Goal: Obtain resource: Download file/media

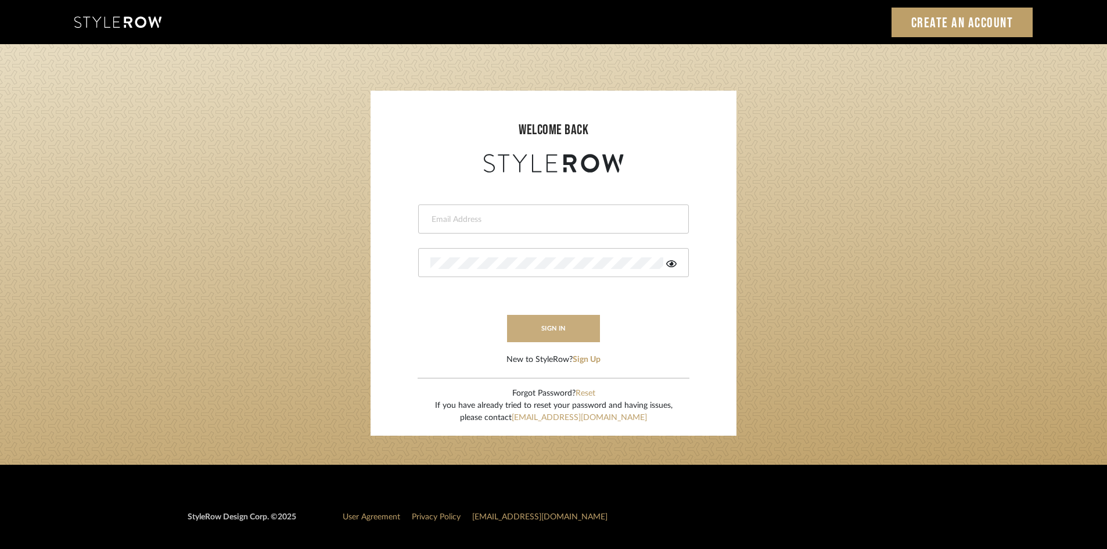
type input "clynch@marikameyer.com"
click at [566, 332] on button "sign in" at bounding box center [553, 328] width 93 height 27
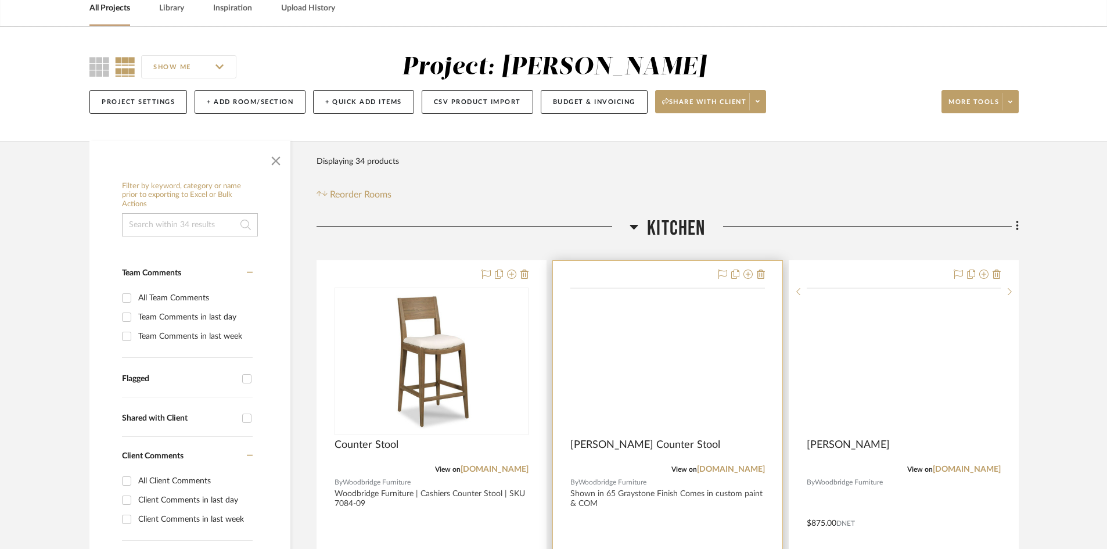
scroll to position [174, 0]
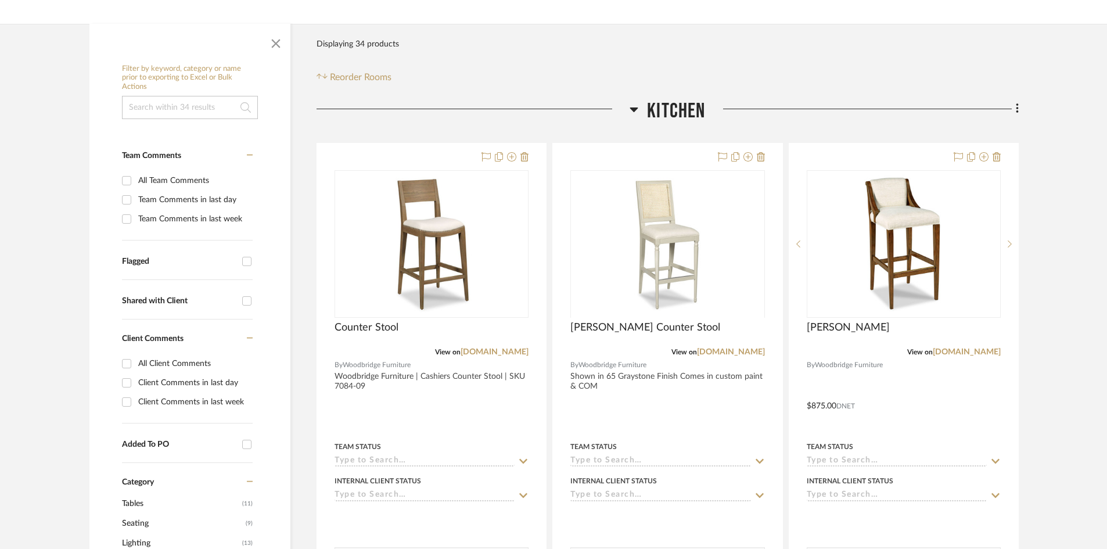
click at [681, 105] on span "Kitchen" at bounding box center [676, 111] width 58 height 25
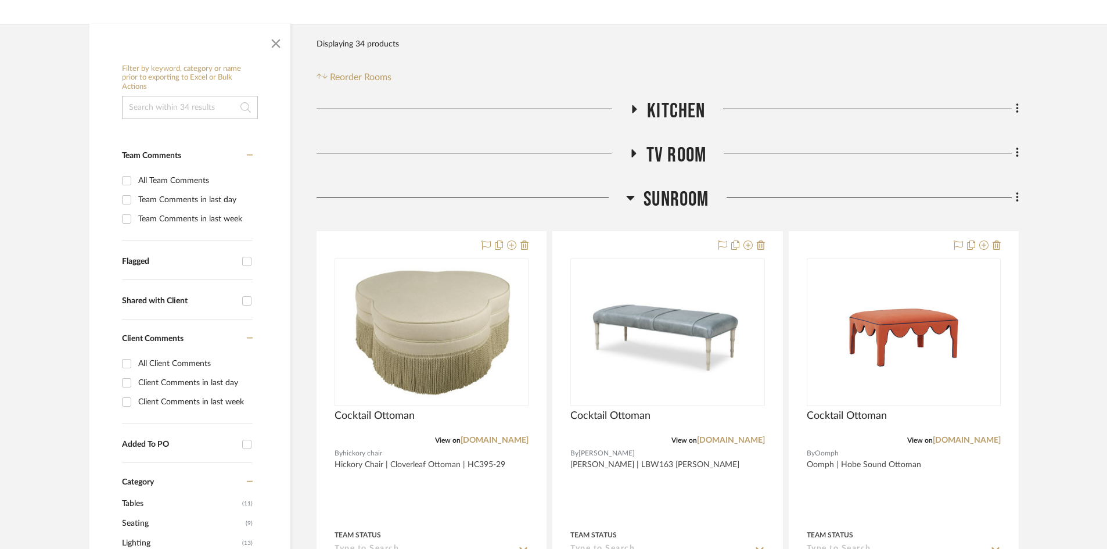
click at [676, 202] on span "SUNROOM" at bounding box center [676, 199] width 65 height 25
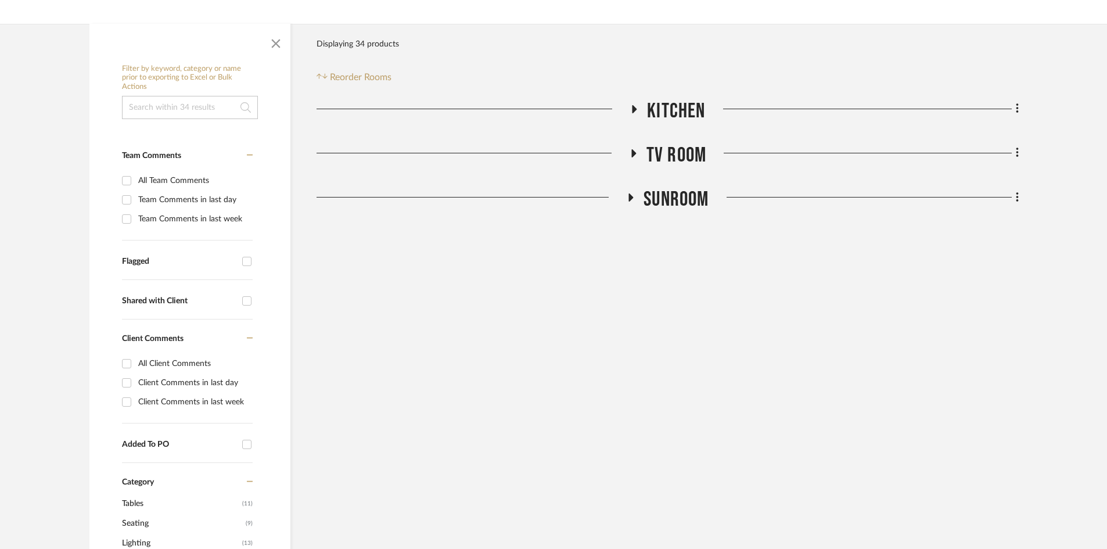
click at [676, 201] on span "SUNROOM" at bounding box center [676, 199] width 65 height 25
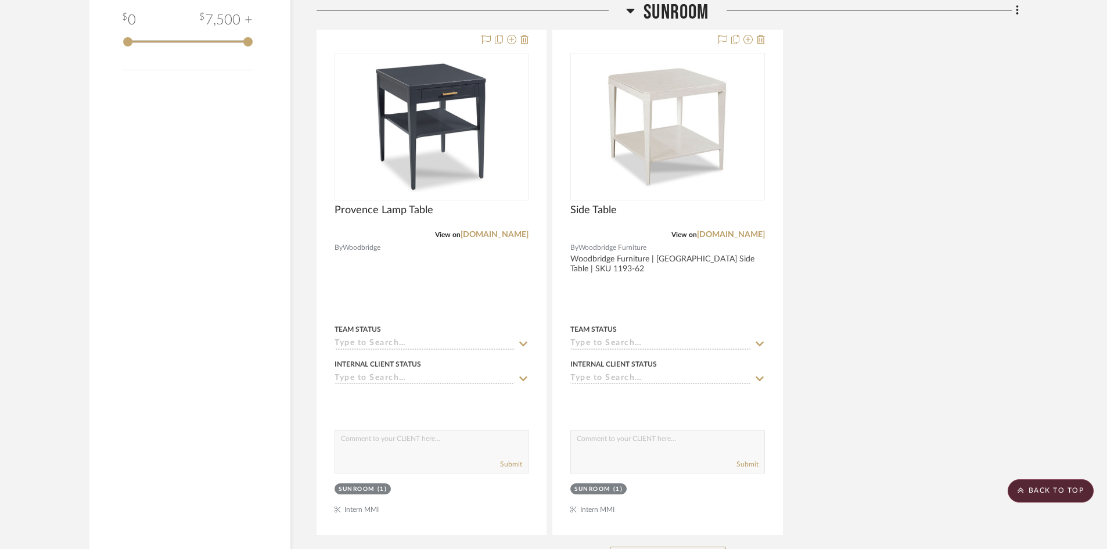
scroll to position [1520, 0]
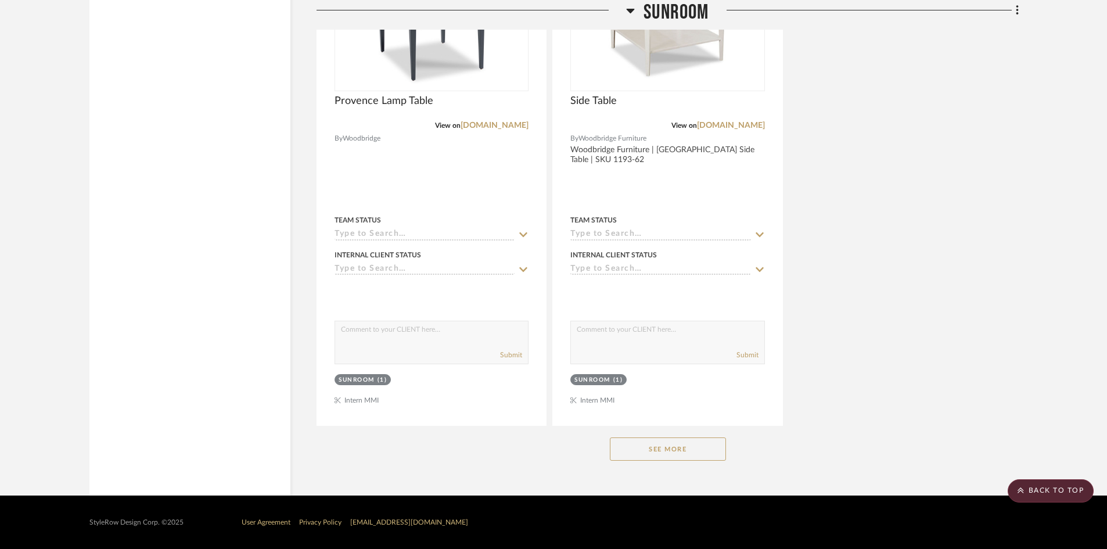
click at [635, 471] on div "See More" at bounding box center [668, 449] width 702 height 46
click at [642, 458] on button "See More" at bounding box center [668, 448] width 116 height 23
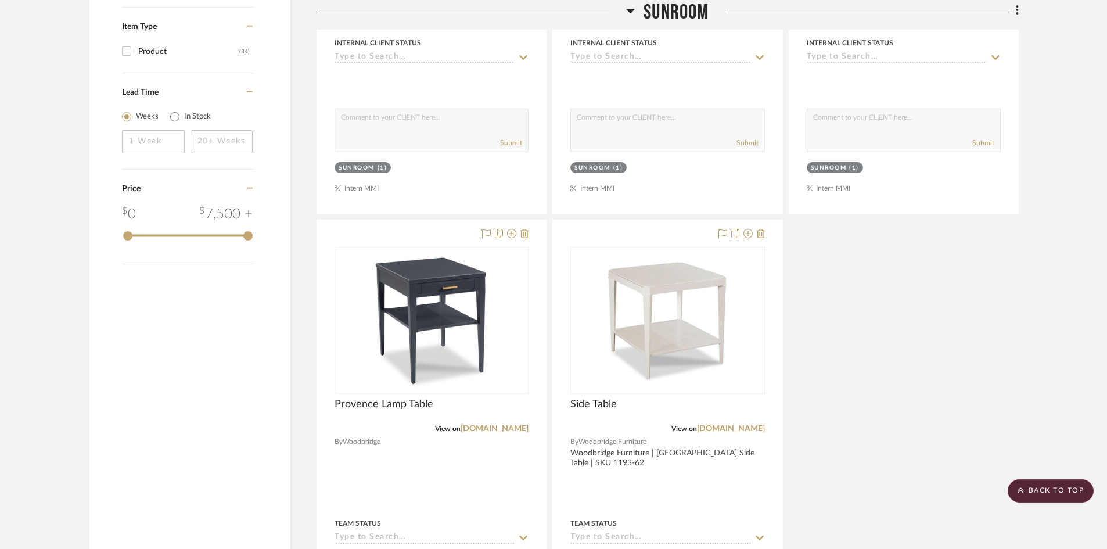
scroll to position [1345, 0]
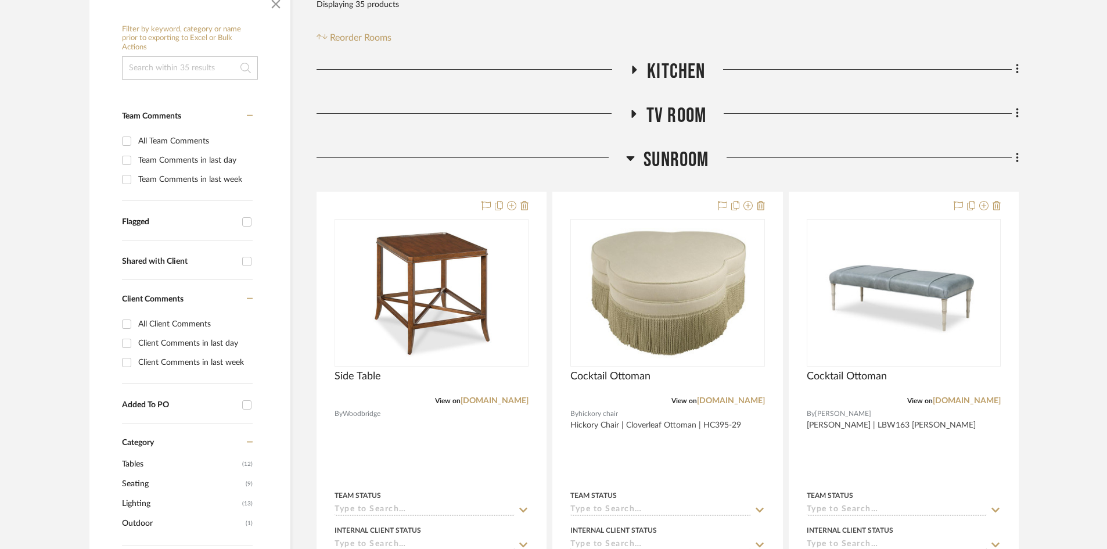
scroll to position [232, 0]
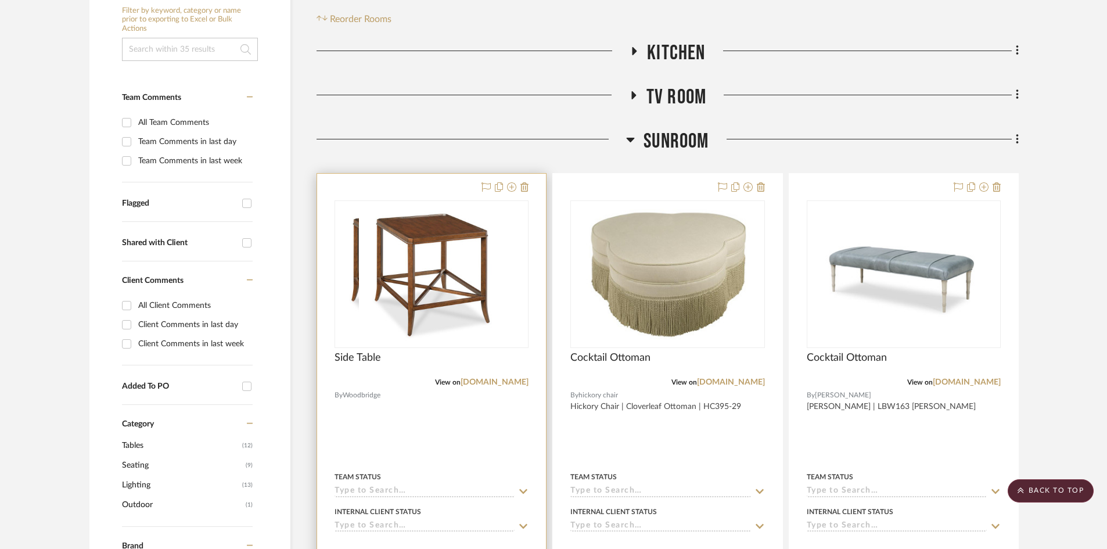
click at [454, 181] on div at bounding box center [431, 428] width 229 height 508
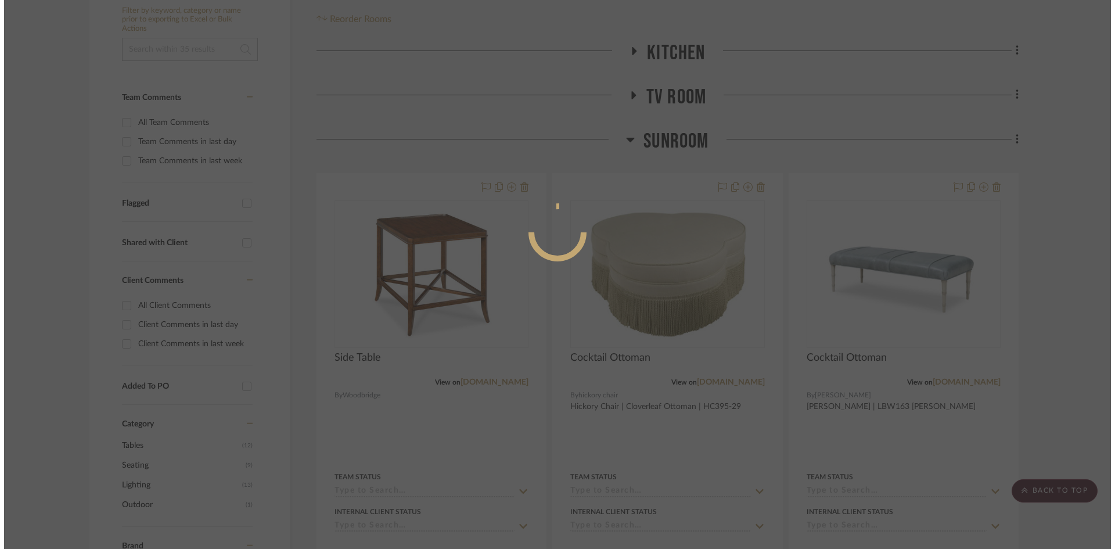
scroll to position [0, 0]
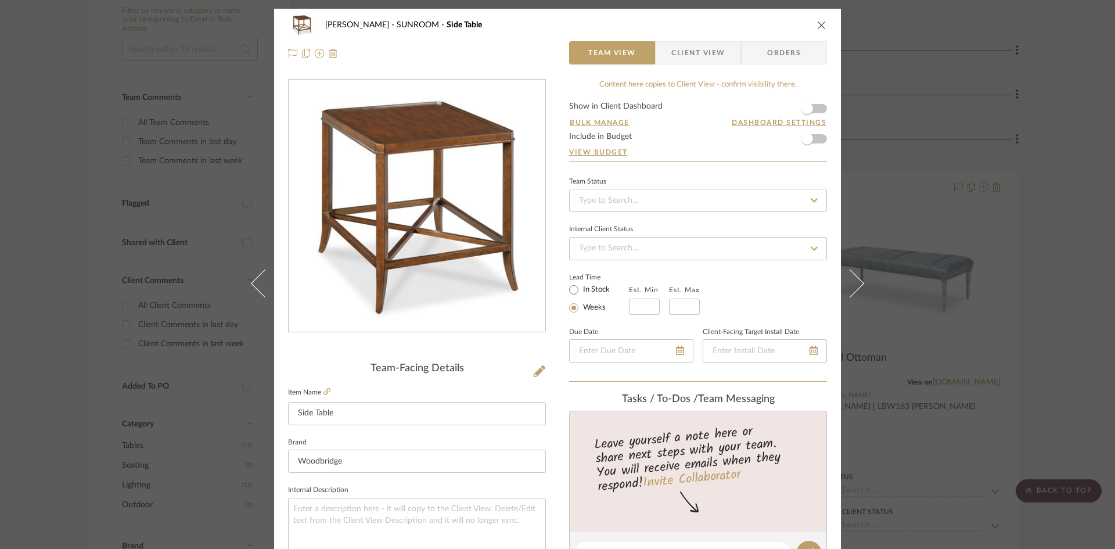
click at [697, 66] on div "Murray SUNROOM Side Table Team View Client View Orders" at bounding box center [557, 39] width 567 height 61
click at [699, 58] on span "Client View" at bounding box center [698, 52] width 53 height 23
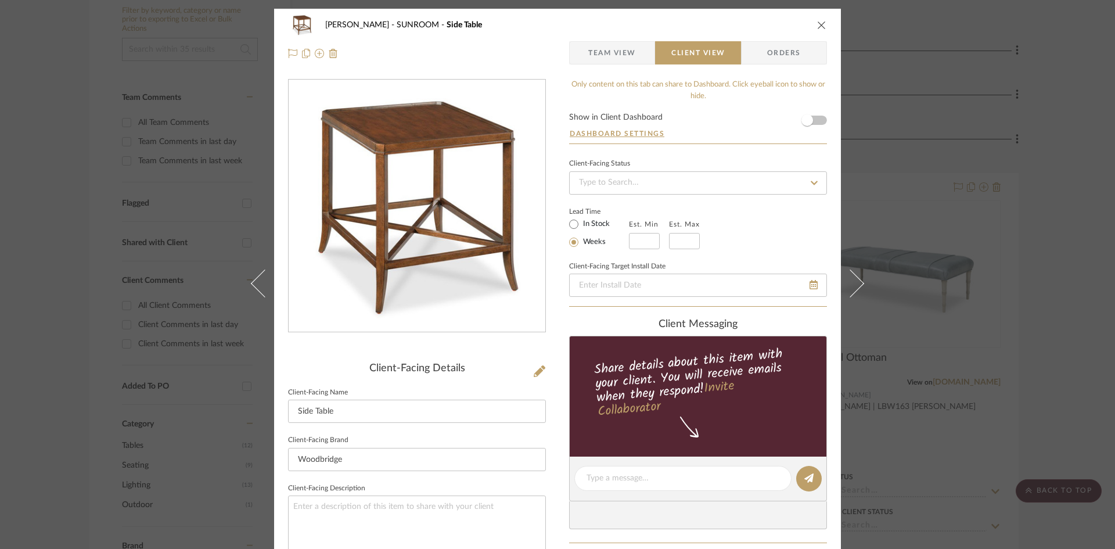
scroll to position [349, 0]
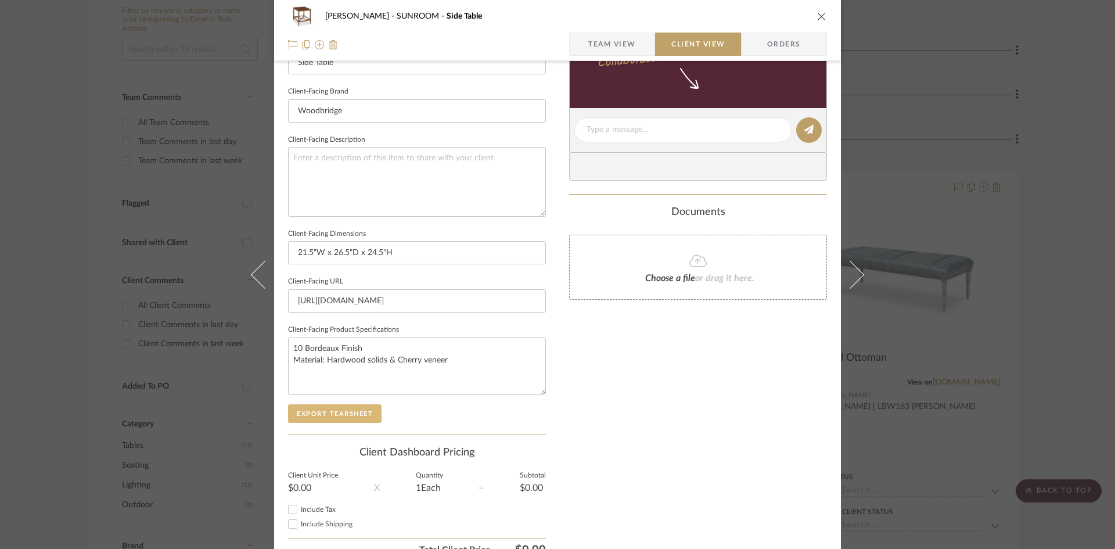
click at [336, 419] on button "Export Tearsheet" at bounding box center [335, 413] width 94 height 19
